Goal: Information Seeking & Learning: Learn about a topic

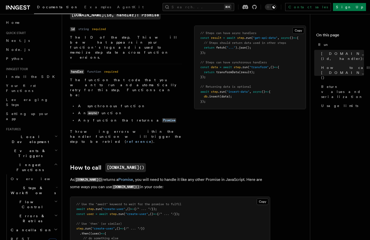
scroll to position [131, 0]
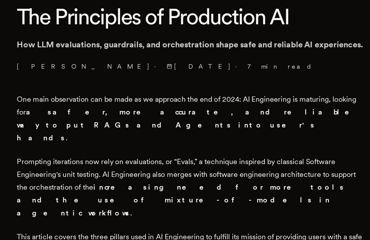
scroll to position [48, 0]
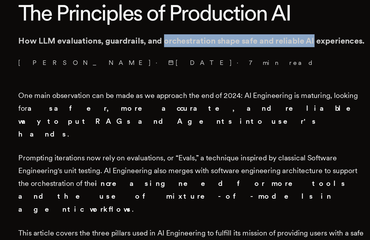
drag, startPoint x: 172, startPoint y: 131, endPoint x: 254, endPoint y: 129, distance: 82.3
click at [254, 129] on p "How LLM evaluations, guardrails, and orchestration shape safe and reliable AI e…" at bounding box center [185, 130] width 190 height 7
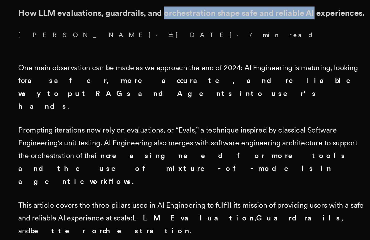
scroll to position [67, 0]
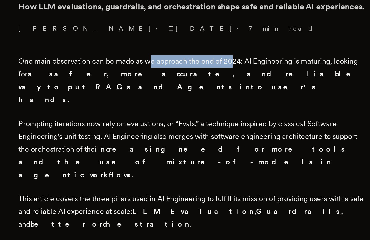
drag, startPoint x: 162, startPoint y: 149, endPoint x: 209, endPoint y: 150, distance: 46.8
click at [209, 150] on p "One main observation can be made as we approach the end of 2024: AI Engineering…" at bounding box center [185, 153] width 190 height 28
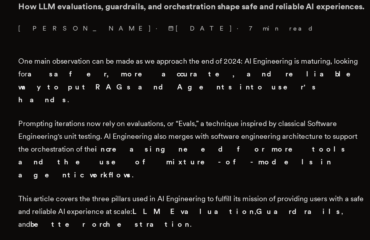
click at [227, 152] on p "One main observation can be made as we approach the end of 2024: AI Engineering…" at bounding box center [185, 153] width 190 height 28
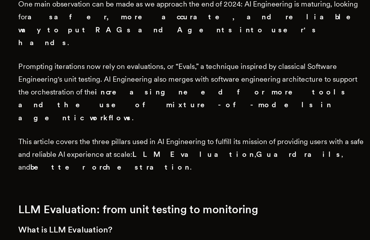
scroll to position [98, 0]
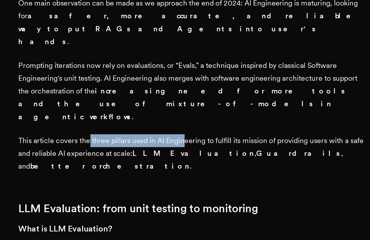
drag, startPoint x: 129, startPoint y: 172, endPoint x: 184, endPoint y: 173, distance: 54.3
click at [183, 182] on p "This article covers the three pillars used in AI Engineering to fulfill its mis…" at bounding box center [185, 192] width 190 height 21
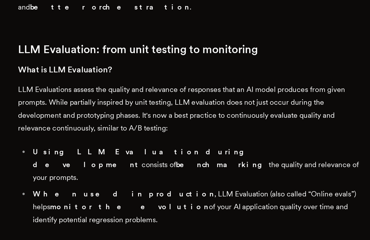
scroll to position [188, 0]
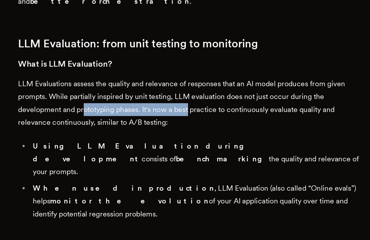
drag, startPoint x: 128, startPoint y: 144, endPoint x: 186, endPoint y: 144, distance: 57.8
click at [186, 151] on p "LLM Evaluations assess the quality and relevance of responses that an AI model …" at bounding box center [185, 165] width 190 height 28
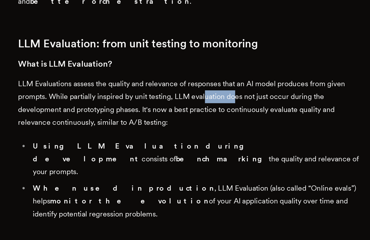
drag, startPoint x: 194, startPoint y: 141, endPoint x: 209, endPoint y: 142, distance: 15.5
click at [209, 151] on p "LLM Evaluations assess the quality and relevance of responses that an AI model …" at bounding box center [185, 165] width 190 height 28
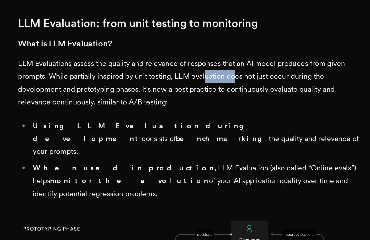
scroll to position [200, 0]
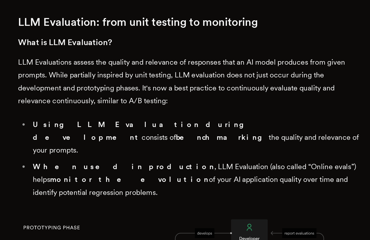
click at [199, 146] on p "LLM Evaluations assess the quality and relevance of responses that an AI model …" at bounding box center [185, 153] width 190 height 28
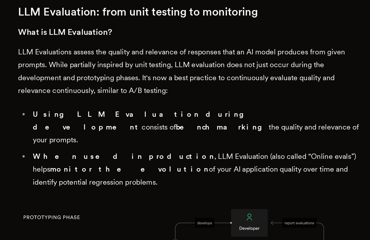
scroll to position [207, 0]
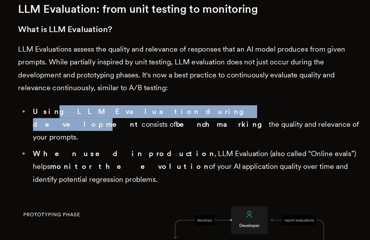
drag, startPoint x: 108, startPoint y: 150, endPoint x: 171, endPoint y: 151, distance: 63.0
click at [171, 167] on strong "Using LLM Evaluation during development" at bounding box center [157, 173] width 119 height 12
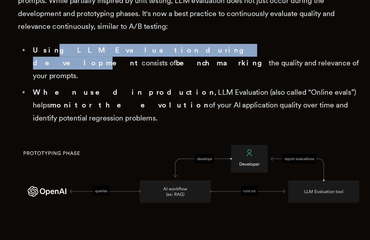
scroll to position [243, 0]
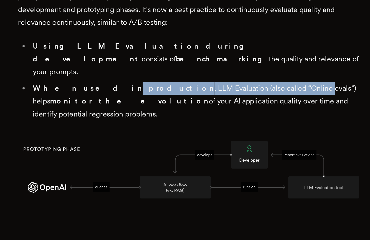
drag, startPoint x: 125, startPoint y: 126, endPoint x: 211, endPoint y: 132, distance: 86.7
click at [211, 153] on li "When used in production , LLM Evaluation (also called “Online evals”) helps mon…" at bounding box center [189, 163] width 184 height 21
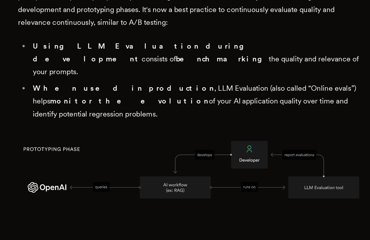
click at [215, 153] on li "When used in production , LLM Evaluation (also called “Online evals”) helps mon…" at bounding box center [189, 163] width 184 height 21
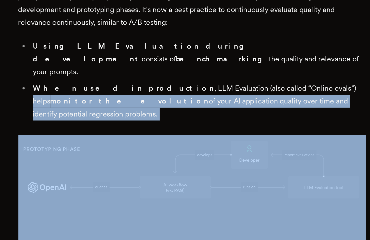
drag, startPoint x: 223, startPoint y: 129, endPoint x: 256, endPoint y: 140, distance: 34.7
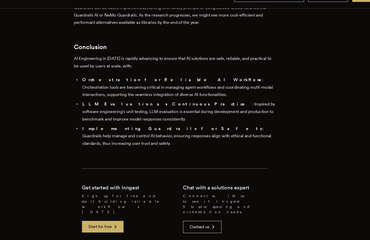
scroll to position [2041, 0]
